Goal: Information Seeking & Learning: Learn about a topic

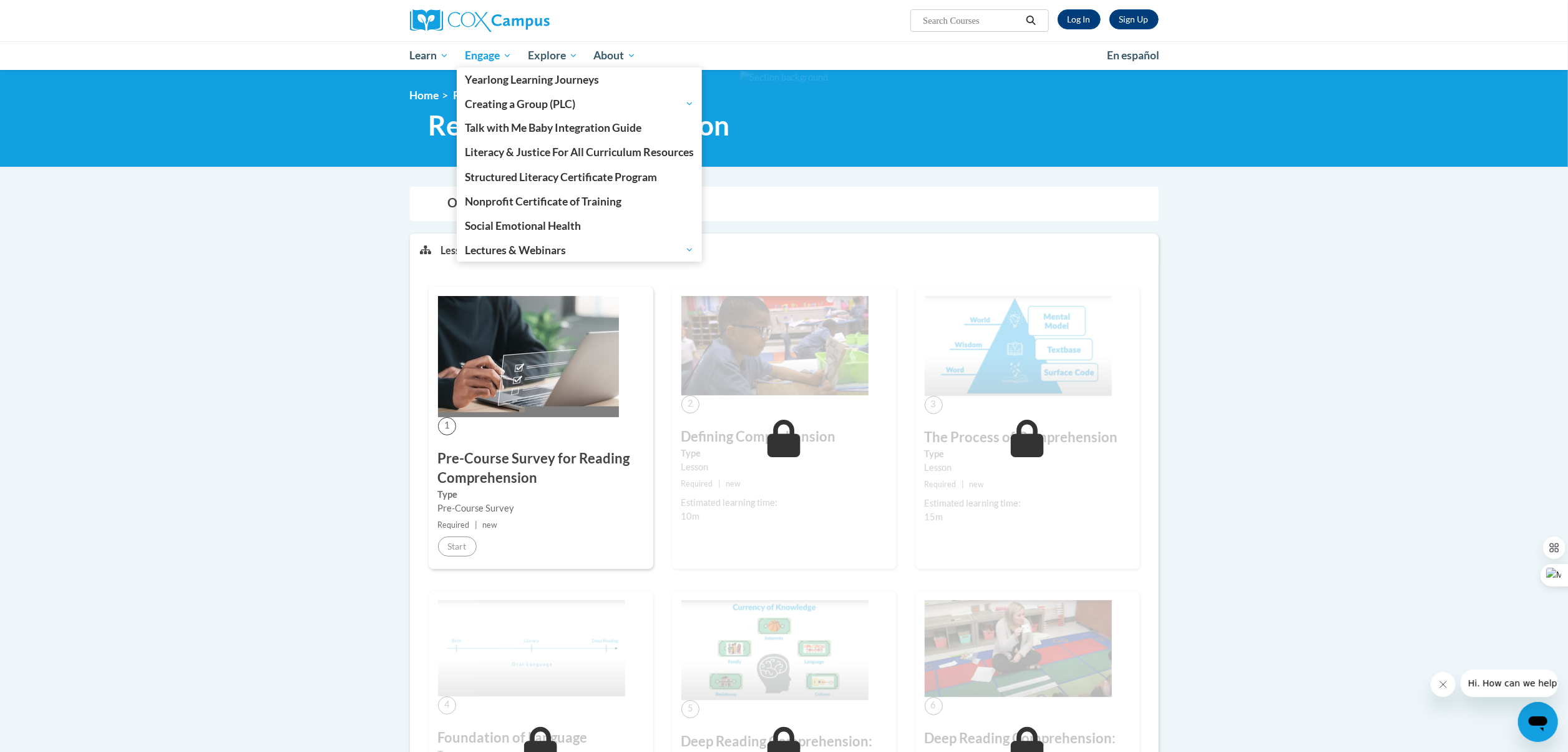
click at [457, 46] on link "Engage" at bounding box center [488, 55] width 63 height 28
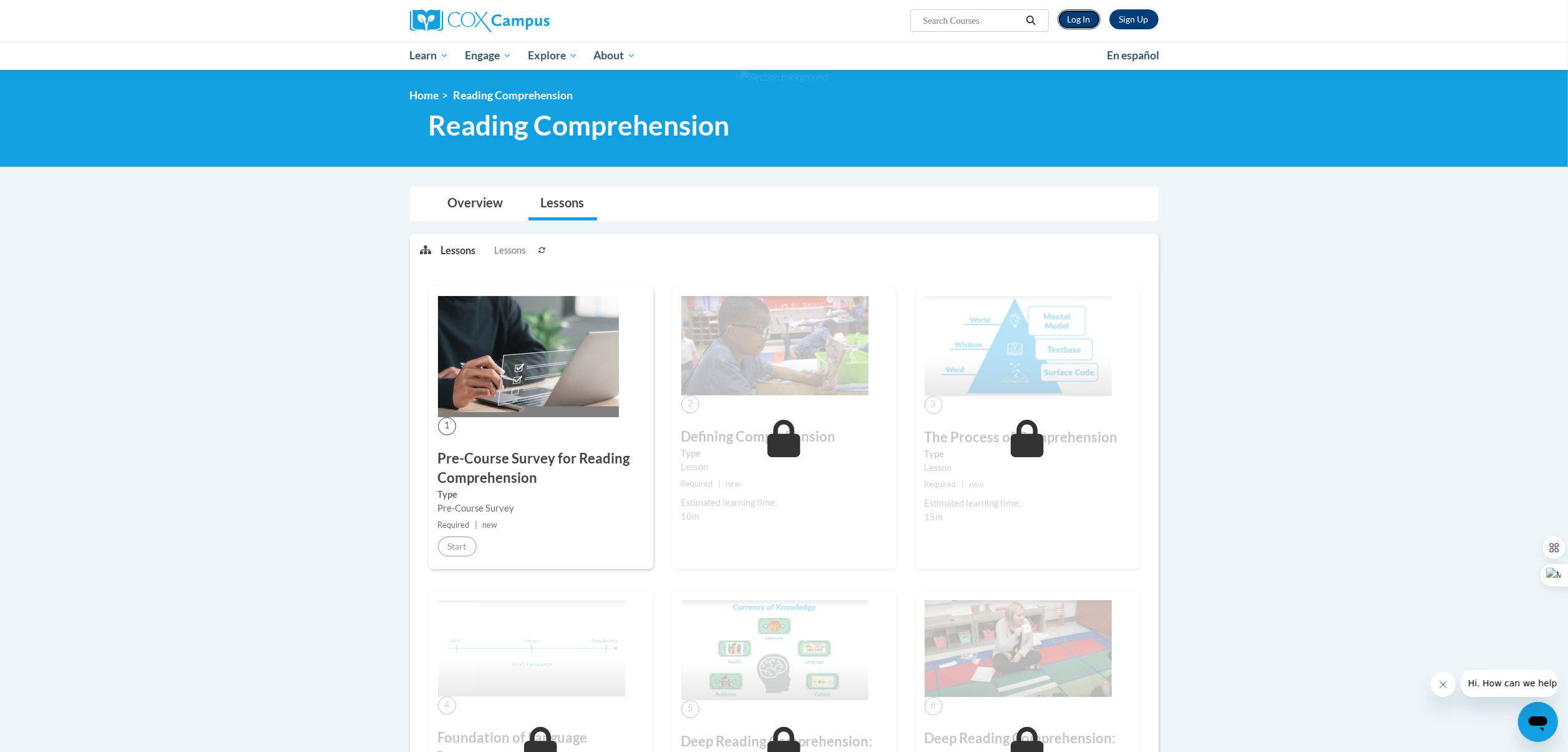
click at [1083, 20] on link "Log In" at bounding box center [1079, 20] width 43 height 20
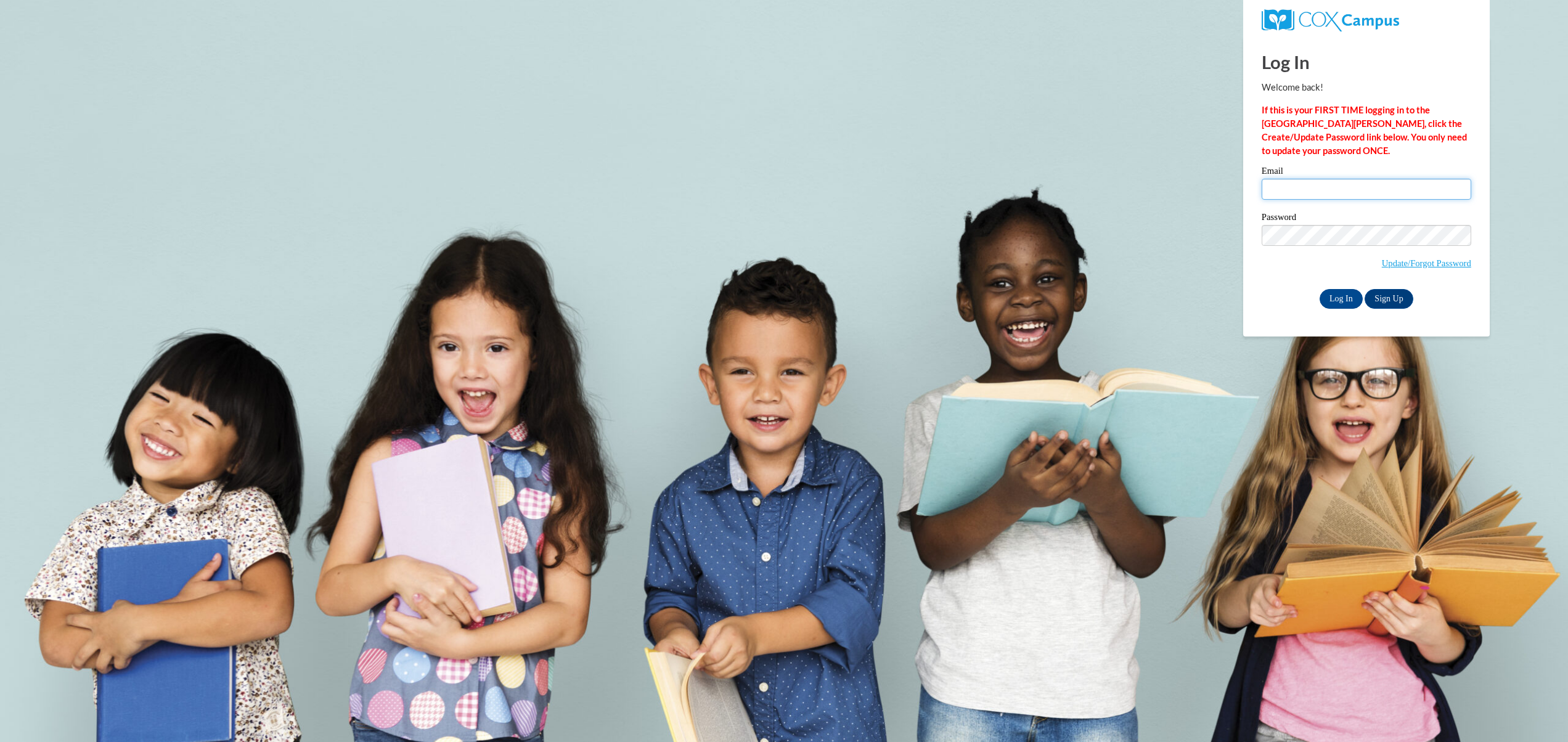
click at [1336, 191] on input "Email" at bounding box center [1366, 189] width 210 height 21
type input "C001899@muscogee.k12.ga.us"
click at [1340, 308] on input "Log In" at bounding box center [1341, 298] width 43 height 19
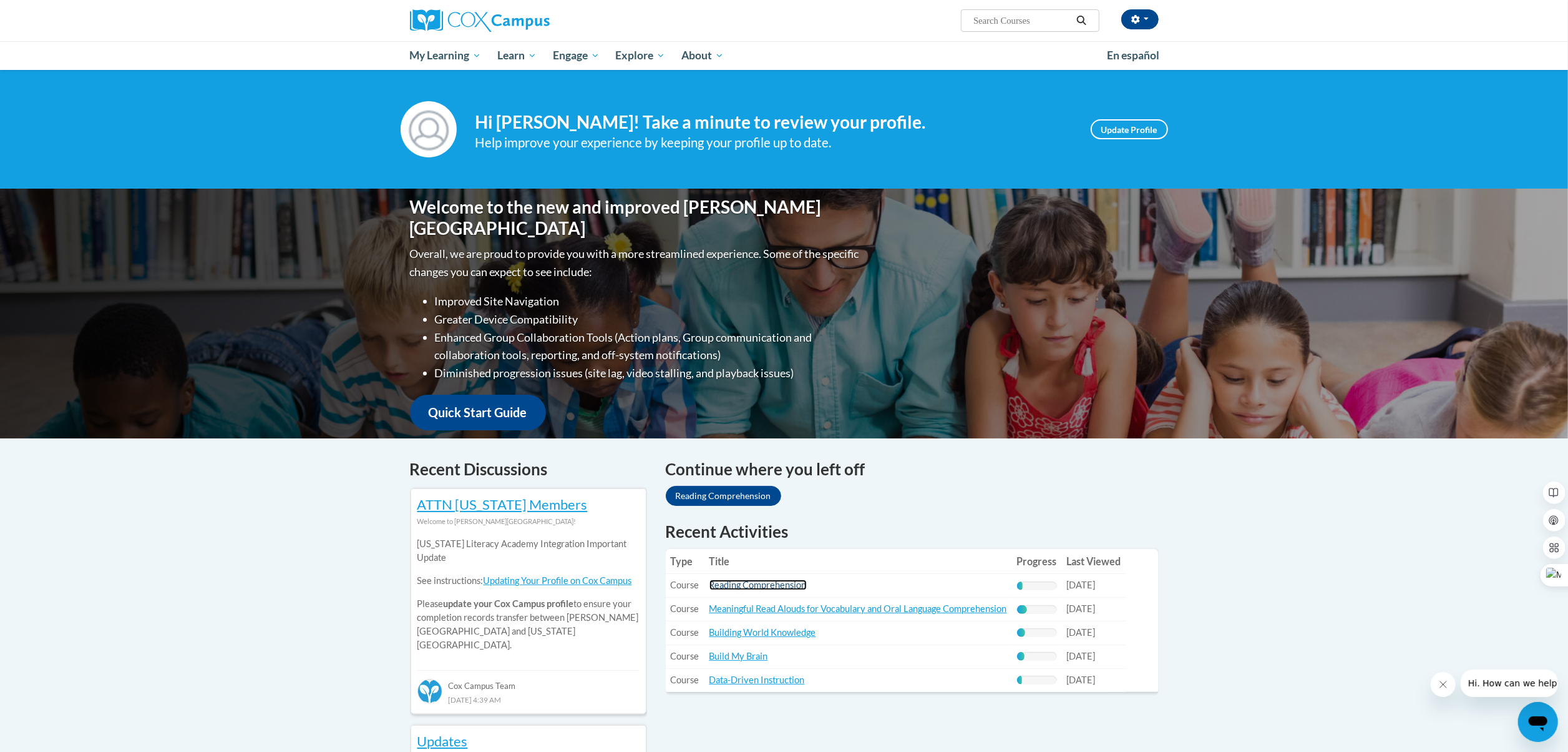
drag, startPoint x: 443, startPoint y: 1, endPoint x: 782, endPoint y: 588, distance: 677.9
click at [782, 588] on link "Reading Comprehension" at bounding box center [759, 584] width 98 height 11
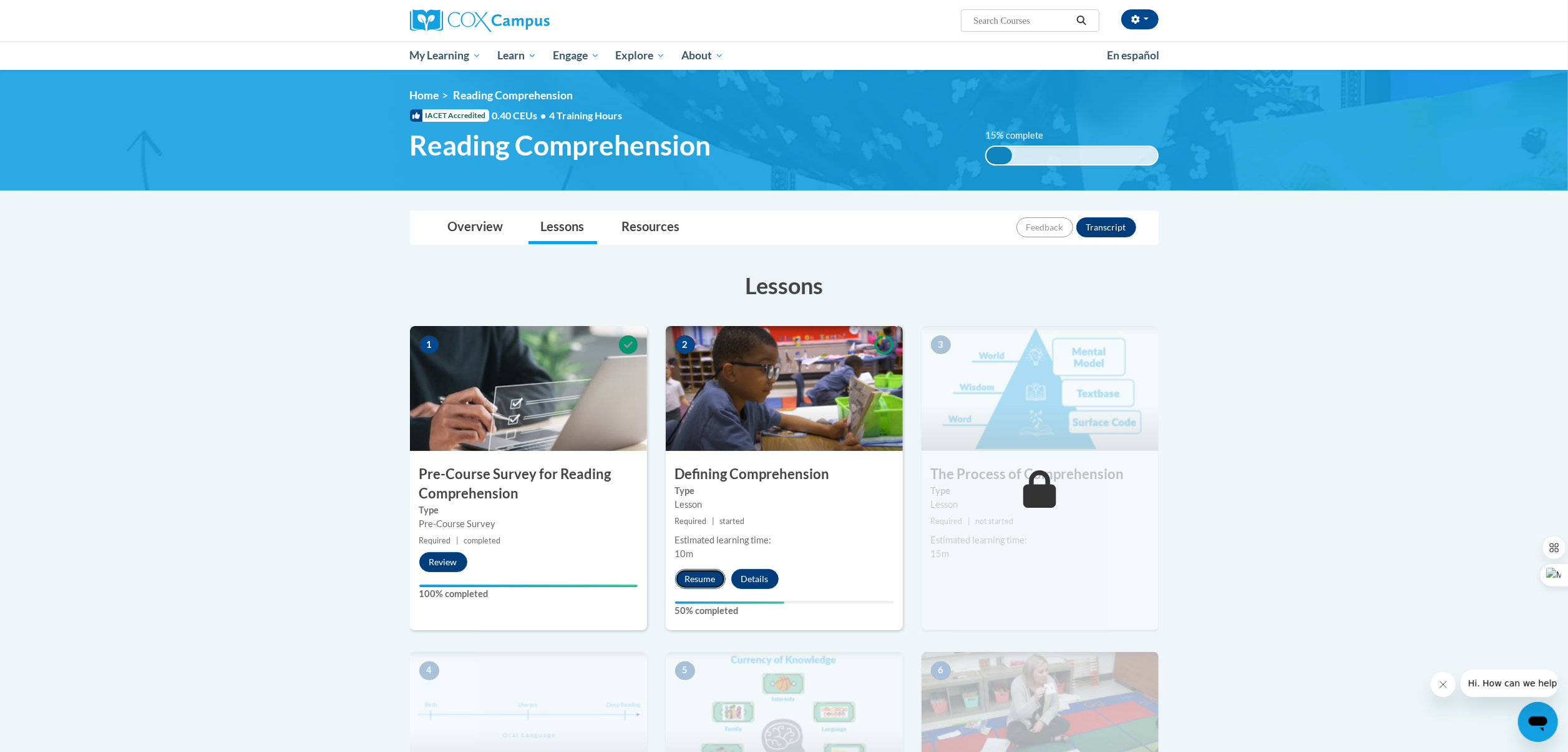
click at [718, 583] on button "Resume" at bounding box center [701, 579] width 51 height 20
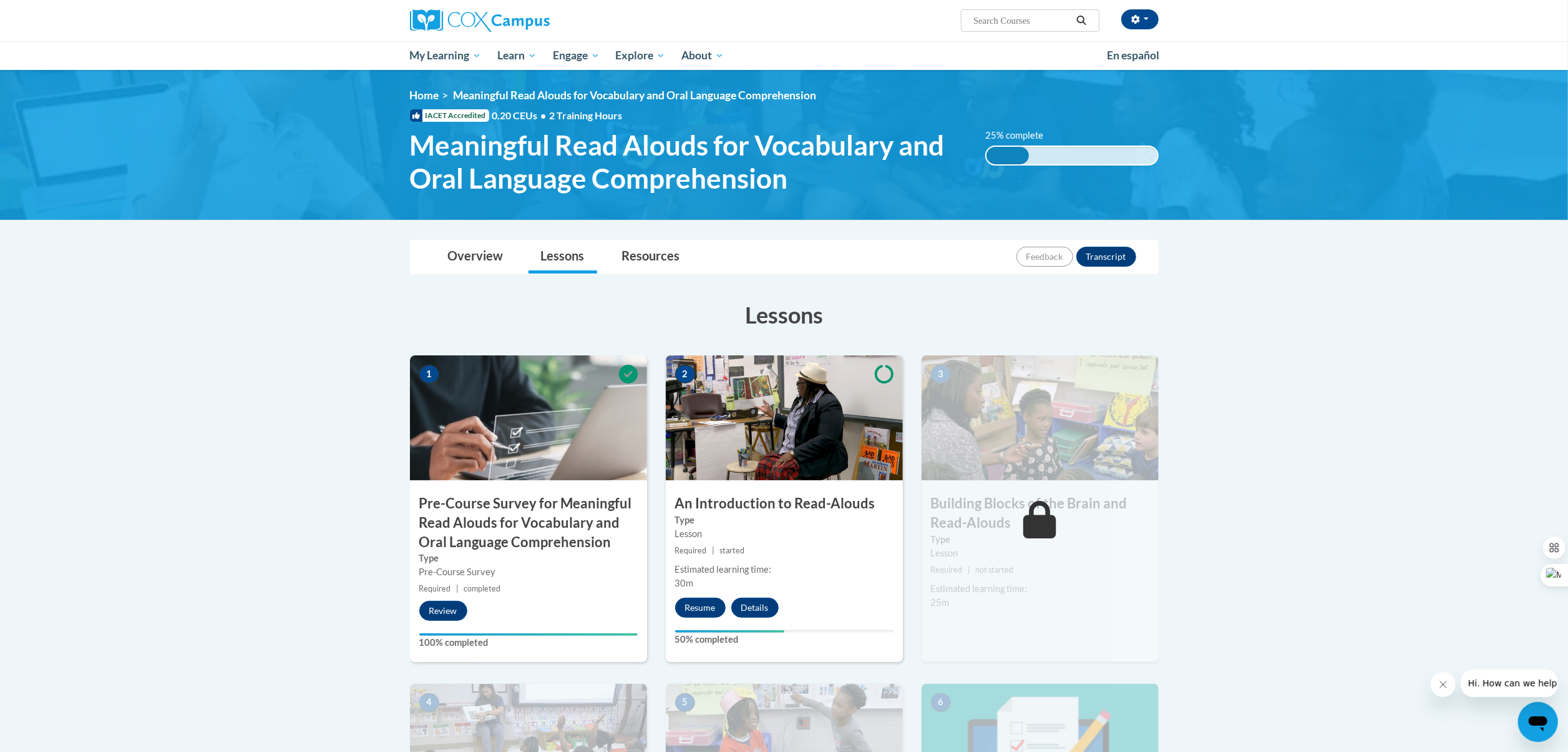
click at [755, 490] on div "2 An Introduction to Read-Alouds Type Lesson Required | started Estimated learn…" at bounding box center [784, 508] width 238 height 306
click at [699, 475] on img at bounding box center [784, 418] width 238 height 125
click at [721, 510] on h3 "An Introduction to Read-Alouds" at bounding box center [784, 504] width 238 height 20
click at [707, 603] on button "Resume" at bounding box center [701, 607] width 51 height 20
